Goal: Download file/media

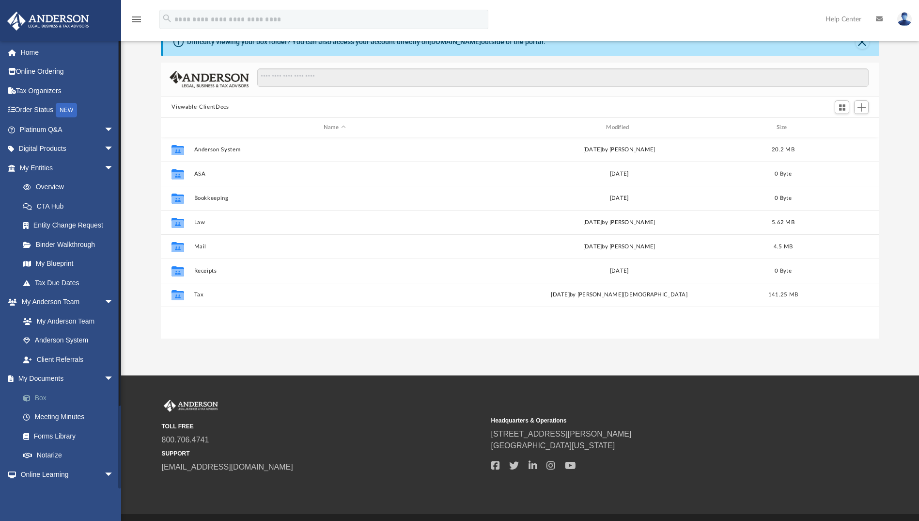
scroll to position [213, 712]
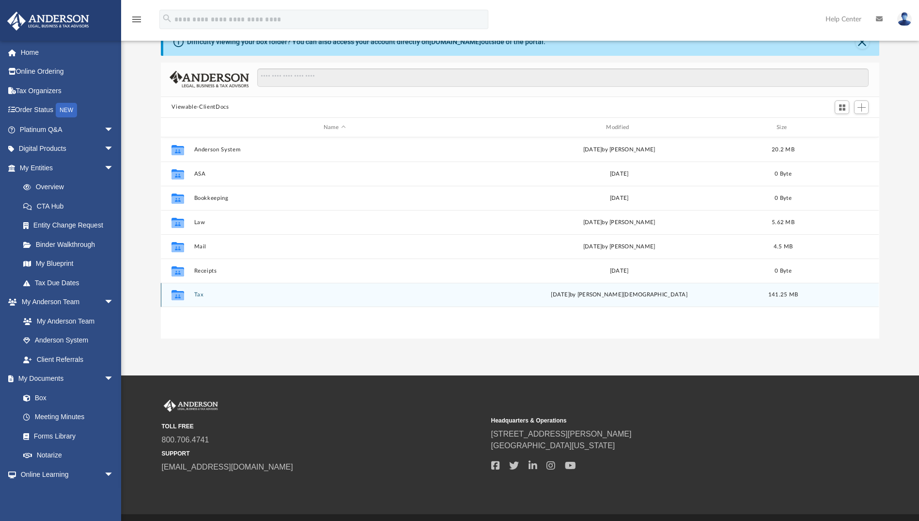
click at [199, 292] on button "Tax" at bounding box center [334, 295] width 281 height 6
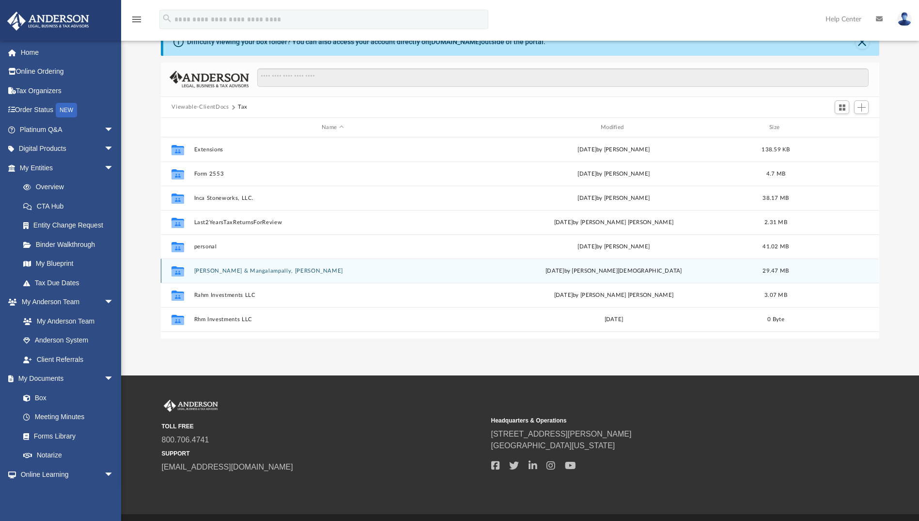
click at [252, 271] on button "[PERSON_NAME] & Mangalampally, [PERSON_NAME]" at bounding box center [332, 271] width 277 height 6
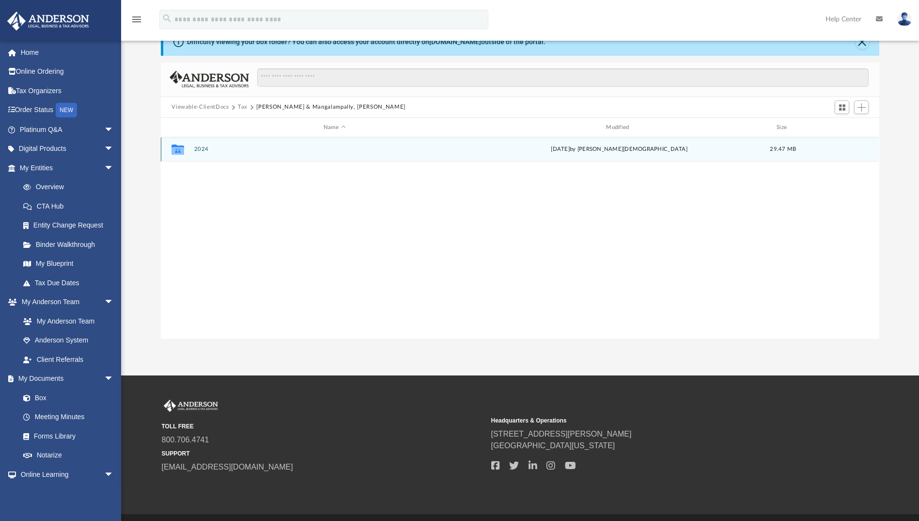
click at [205, 148] on button "2024" at bounding box center [334, 149] width 281 height 6
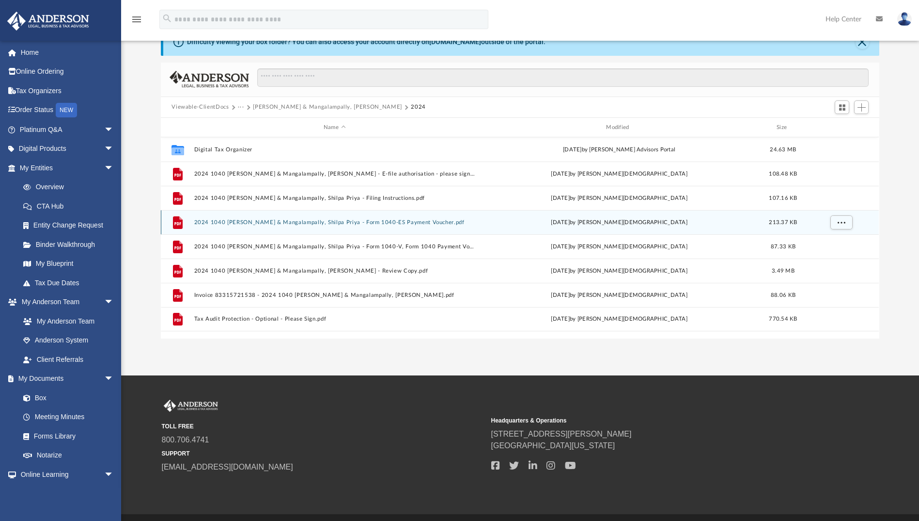
click at [346, 220] on button "2024 1040 [PERSON_NAME] & Mangalampally, Shilpa Priya - Form 1040-ES Payment Vo…" at bounding box center [334, 222] width 281 height 6
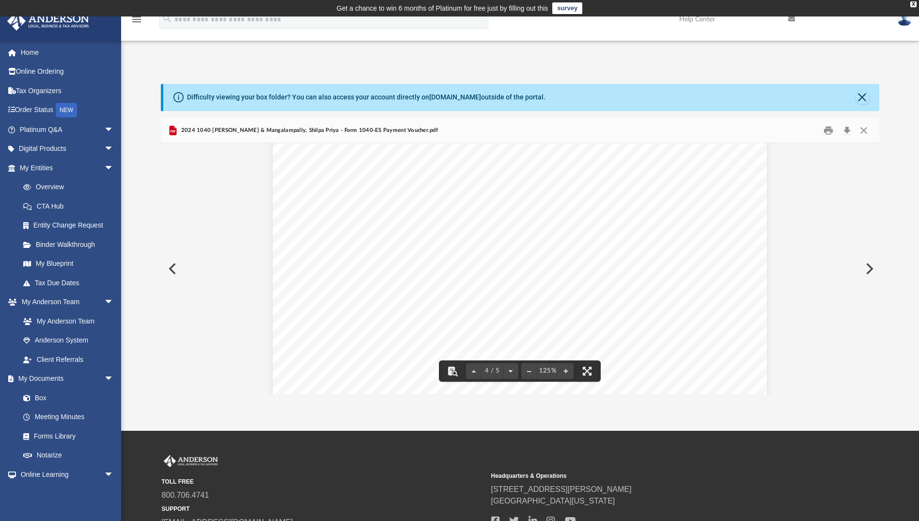
scroll to position [2003, 0]
click at [867, 130] on button "Close" at bounding box center [864, 130] width 17 height 15
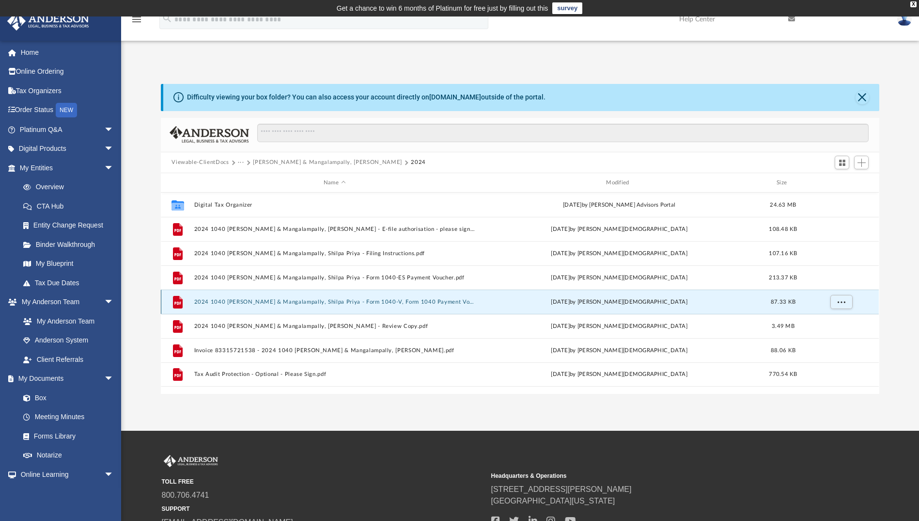
click at [404, 301] on button "2024 1040 [PERSON_NAME] & Mangalampally, Shilpa Priya - Form 1040-V, Form 1040 …" at bounding box center [334, 302] width 281 height 6
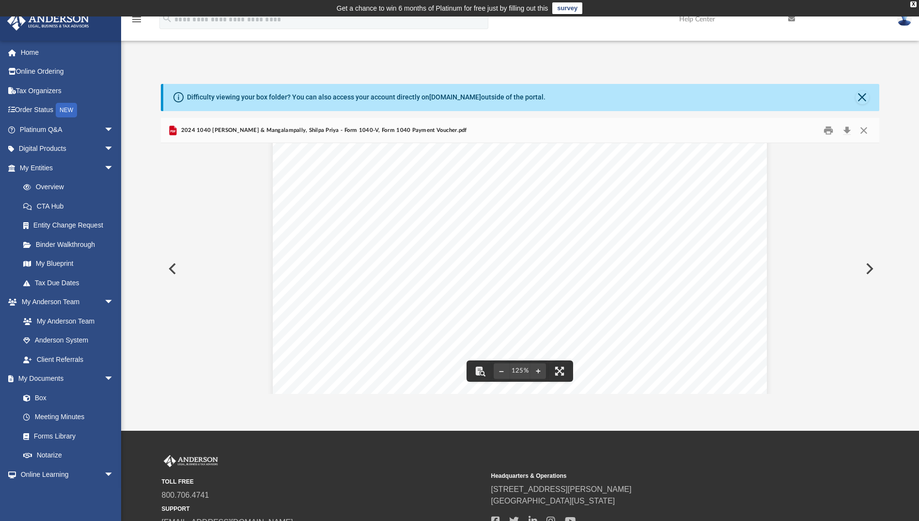
scroll to position [404, 0]
click at [862, 97] on button "Close" at bounding box center [863, 98] width 14 height 14
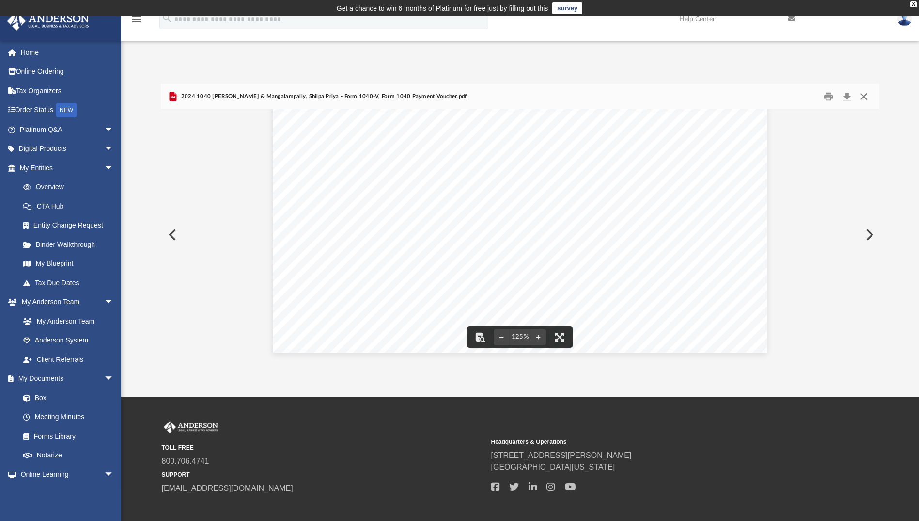
click at [869, 96] on button "Close" at bounding box center [864, 96] width 17 height 15
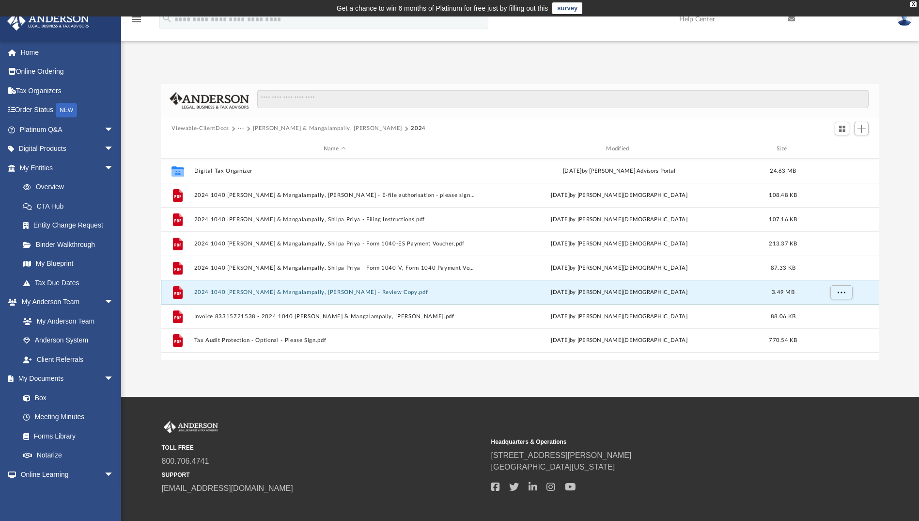
click at [374, 292] on button "2024 1040 [PERSON_NAME] & Mangalampally, [PERSON_NAME] - Review Copy.pdf" at bounding box center [334, 292] width 281 height 6
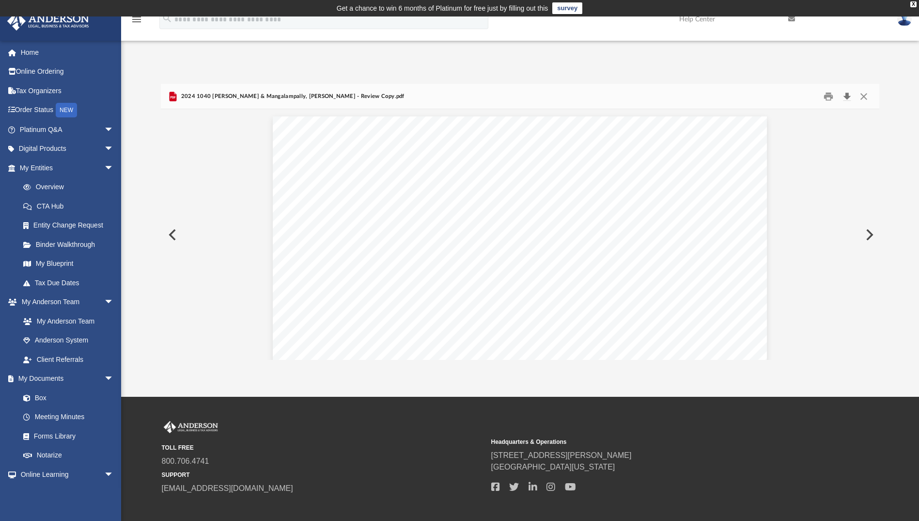
click at [849, 98] on button "Download" at bounding box center [847, 96] width 17 height 15
